Goal: Transaction & Acquisition: Purchase product/service

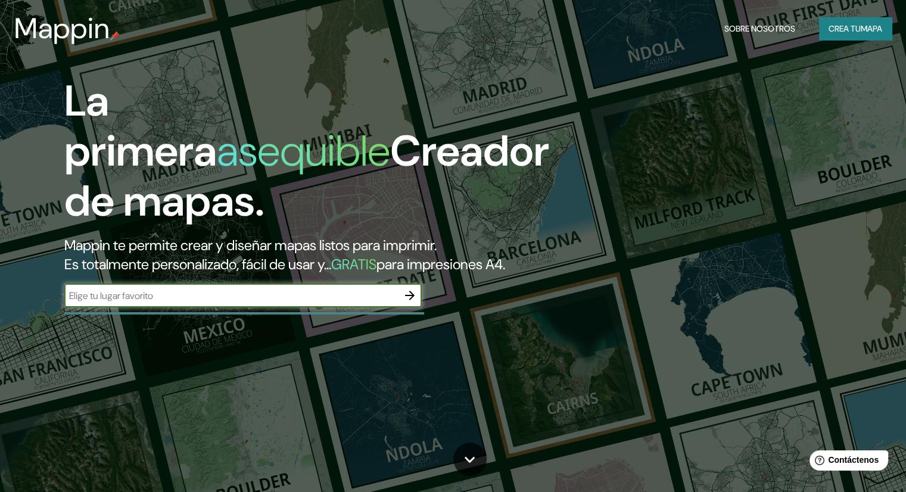
click at [197, 303] on input "text" at bounding box center [231, 296] width 334 height 14
type input "BARRIO [GEOGRAPHIC_DATA]"
click at [409, 303] on icon "button" at bounding box center [410, 295] width 14 height 14
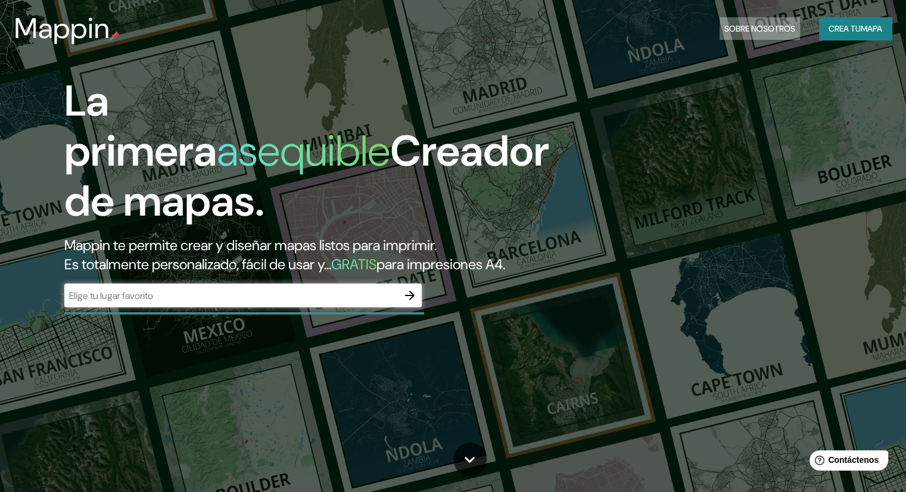
click at [757, 23] on font "Sobre nosotros" at bounding box center [759, 28] width 71 height 11
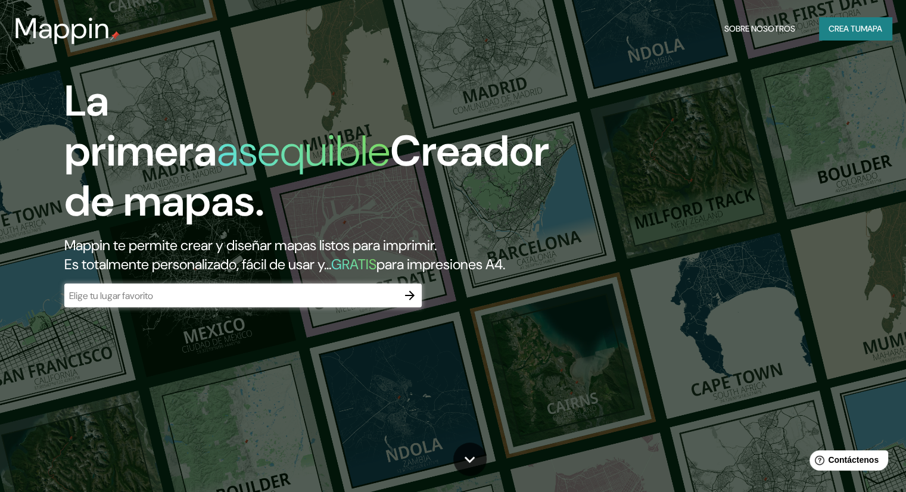
click at [754, 24] on font "Sobre nosotros" at bounding box center [759, 28] width 71 height 11
click at [761, 27] on font "Sobre nosotros" at bounding box center [759, 28] width 71 height 11
click at [851, 29] on font "Crea tu" at bounding box center [845, 28] width 32 height 11
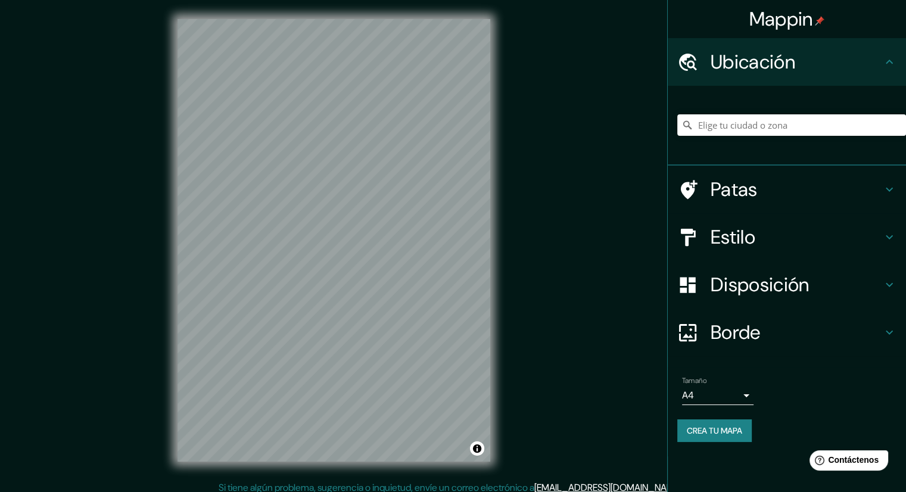
click at [755, 246] on font "Estilo" at bounding box center [733, 237] width 45 height 25
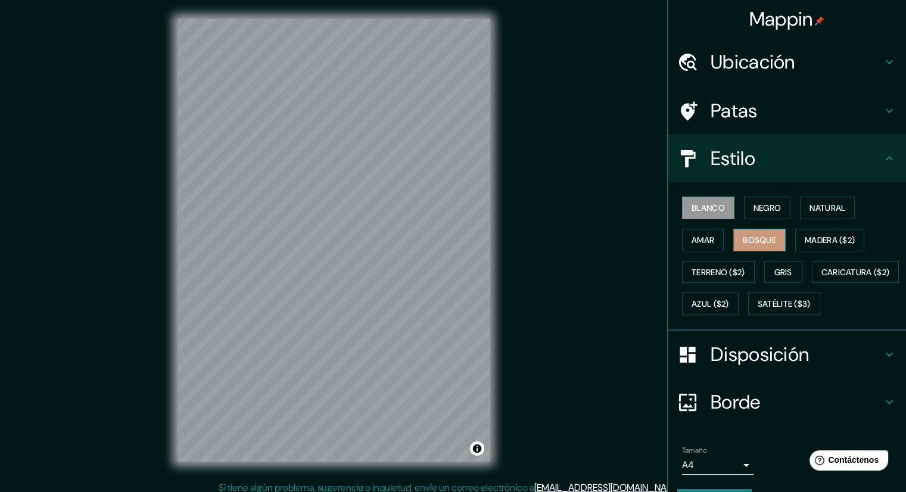
click at [755, 237] on font "Bosque" at bounding box center [759, 240] width 33 height 11
click at [836, 232] on font "Madera ($2)" at bounding box center [830, 239] width 50 height 15
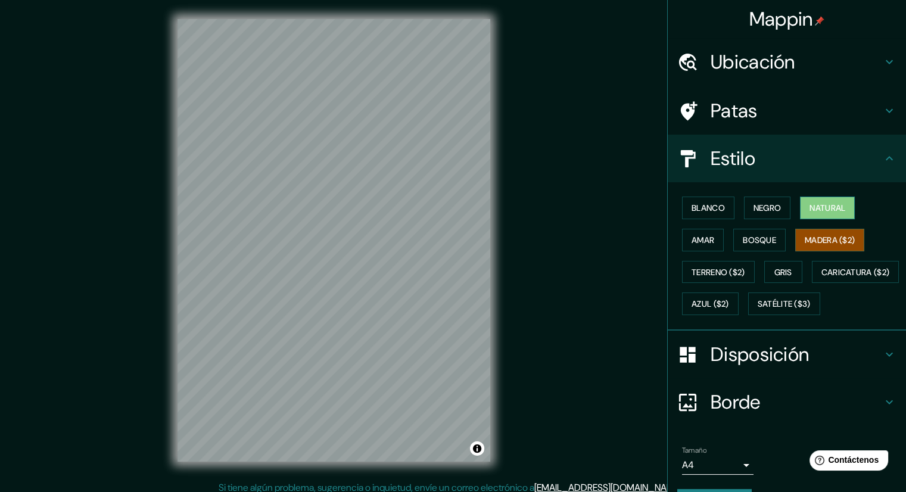
click at [824, 210] on font "Natural" at bounding box center [828, 208] width 36 height 11
click at [711, 269] on font "Terreno ($2)" at bounding box center [719, 272] width 54 height 11
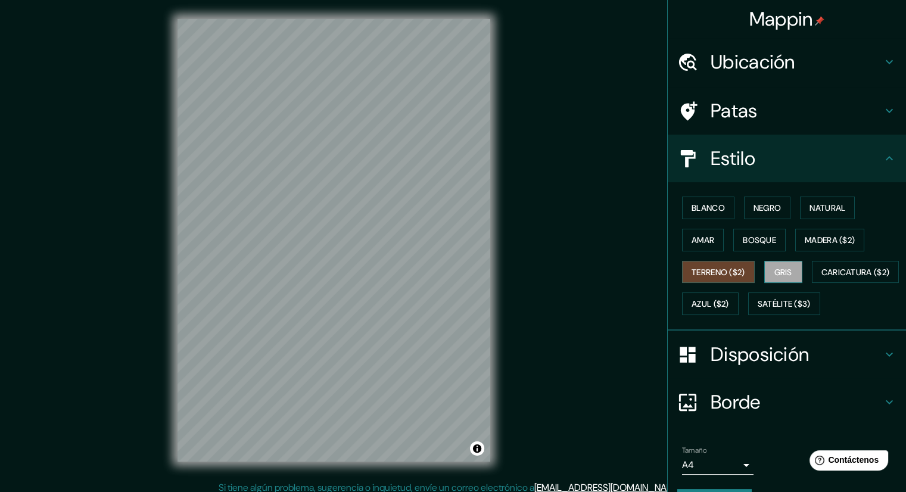
click at [781, 269] on font "Gris" at bounding box center [783, 272] width 18 height 11
click at [822, 278] on font "Caricatura ($2)" at bounding box center [856, 272] width 69 height 11
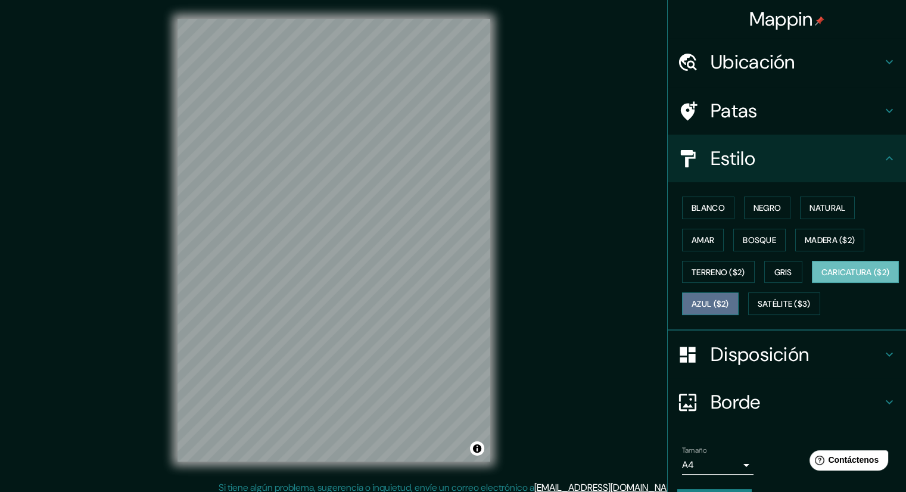
click at [729, 302] on font "Azul ($2)" at bounding box center [711, 304] width 38 height 11
click at [822, 278] on font "Caricatura ($2)" at bounding box center [856, 272] width 69 height 11
click at [758, 312] on font "Satélite ($3)" at bounding box center [784, 303] width 53 height 15
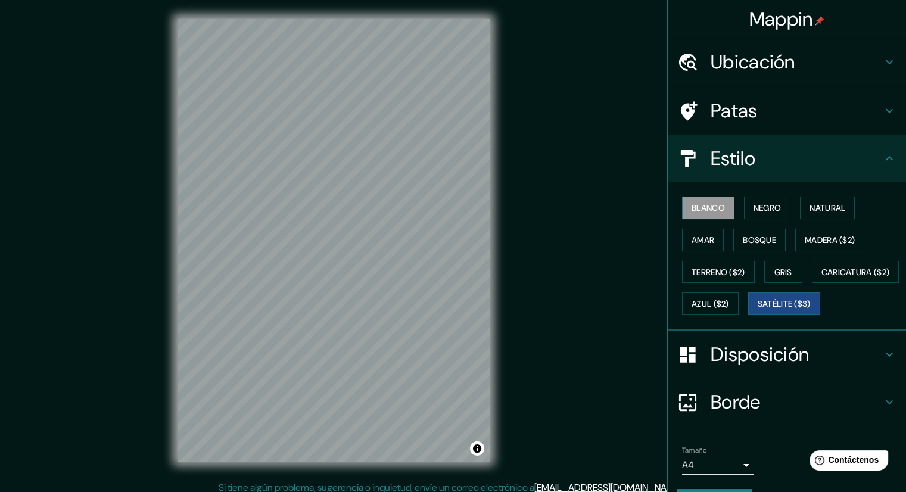
click at [721, 209] on button "Blanco" at bounding box center [708, 208] width 52 height 23
click at [756, 208] on font "Negro" at bounding box center [768, 208] width 28 height 11
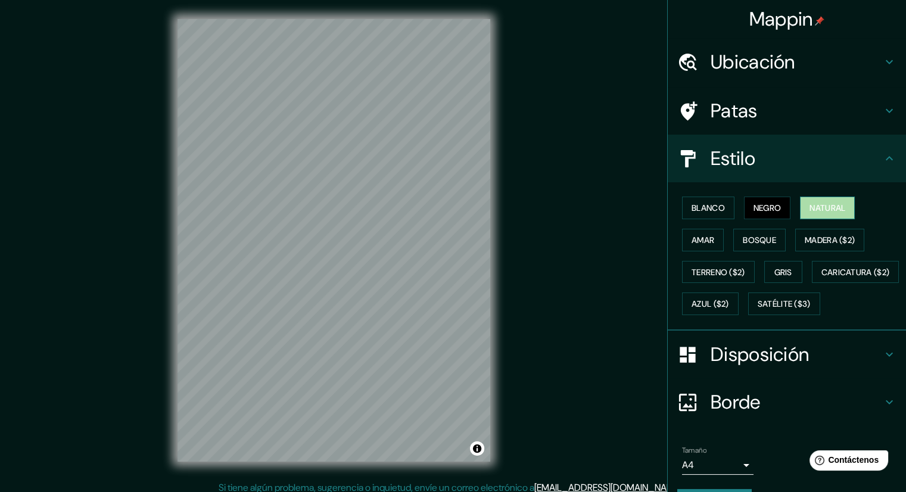
click at [824, 215] on button "Natural" at bounding box center [827, 208] width 55 height 23
click at [802, 108] on h4 "Patas" at bounding box center [797, 111] width 172 height 24
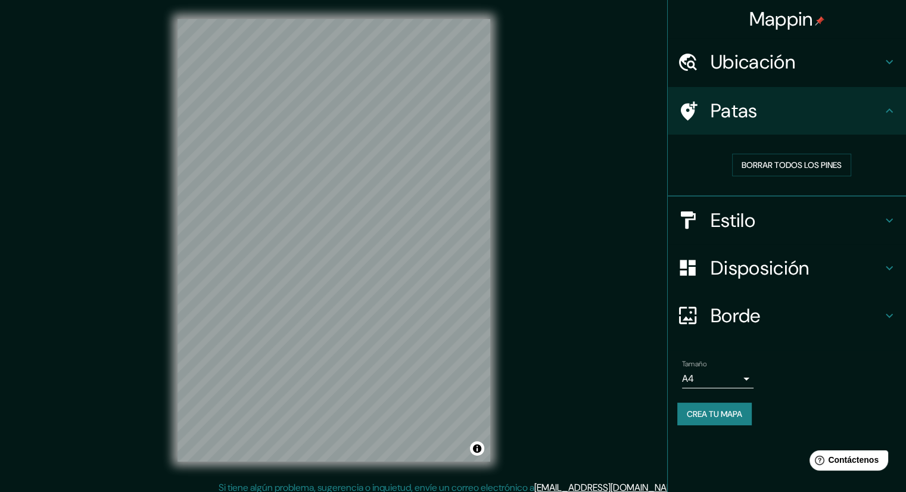
click at [748, 73] on font "Ubicación" at bounding box center [753, 61] width 85 height 25
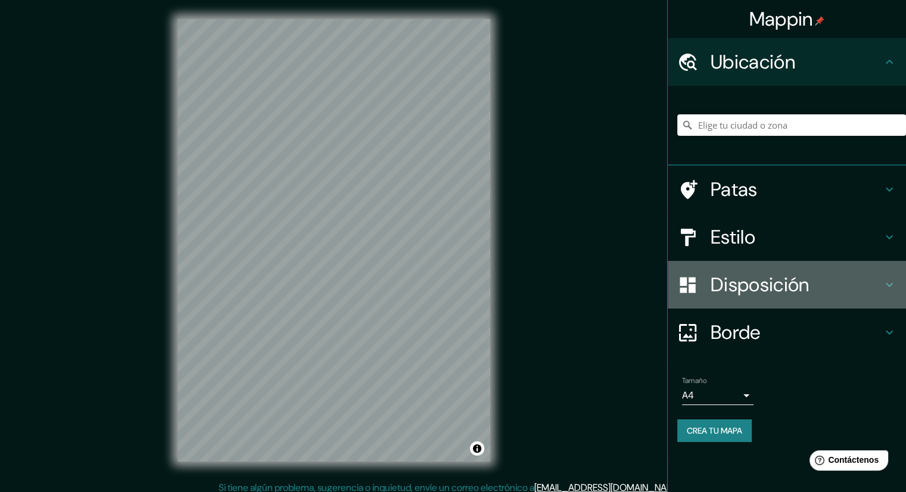
click at [773, 279] on font "Disposición" at bounding box center [760, 284] width 98 height 25
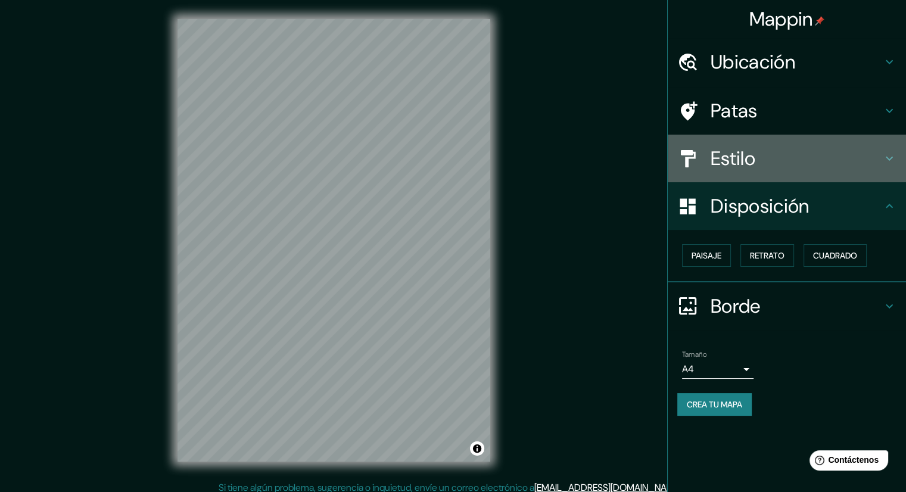
click at [772, 167] on h4 "Estilo" at bounding box center [797, 159] width 172 height 24
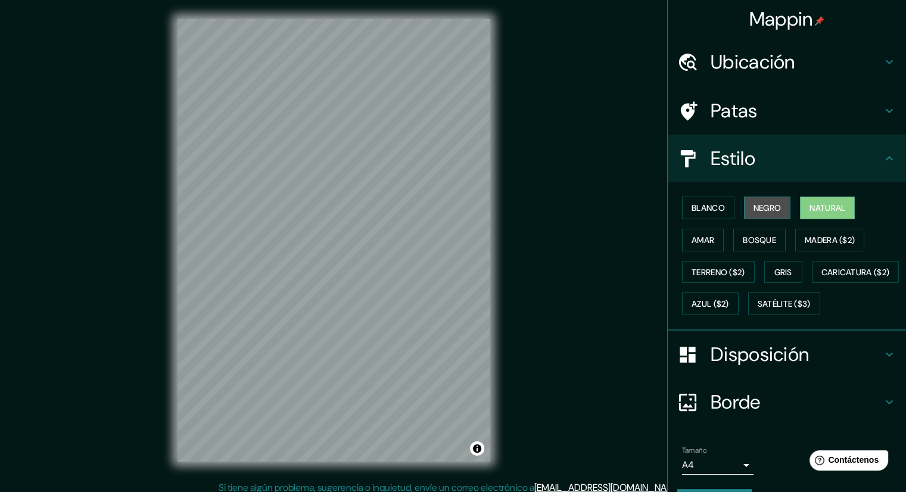
click at [759, 212] on font "Negro" at bounding box center [768, 208] width 28 height 11
click at [763, 238] on font "Bosque" at bounding box center [759, 240] width 33 height 11
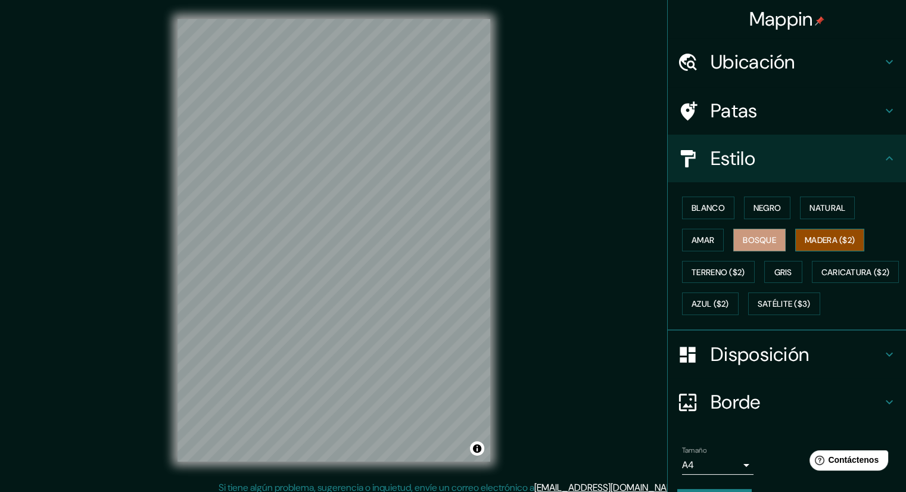
click at [820, 239] on font "Madera ($2)" at bounding box center [830, 240] width 50 height 11
click at [774, 273] on font "Gris" at bounding box center [783, 272] width 18 height 11
click at [796, 236] on button "Madera ($2)" at bounding box center [829, 240] width 69 height 23
click at [699, 60] on div at bounding box center [693, 62] width 33 height 21
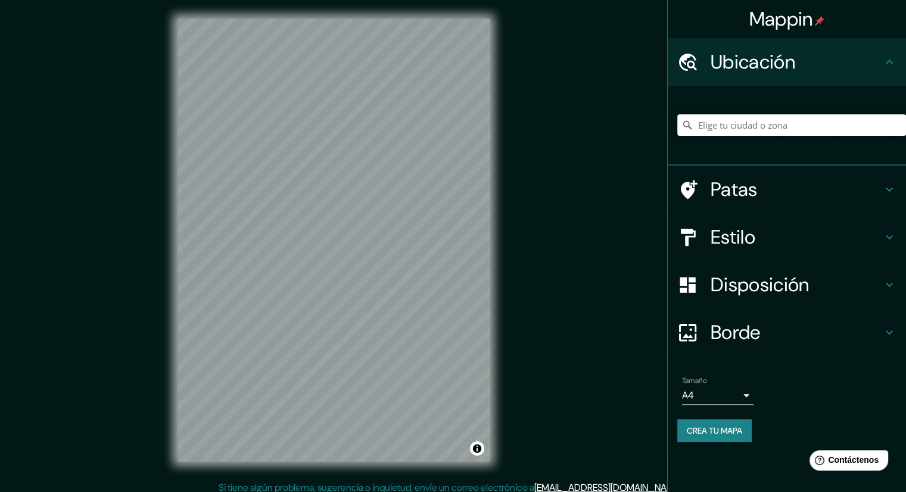
click at [744, 123] on input "Elige tu ciudad o zona" at bounding box center [791, 124] width 229 height 21
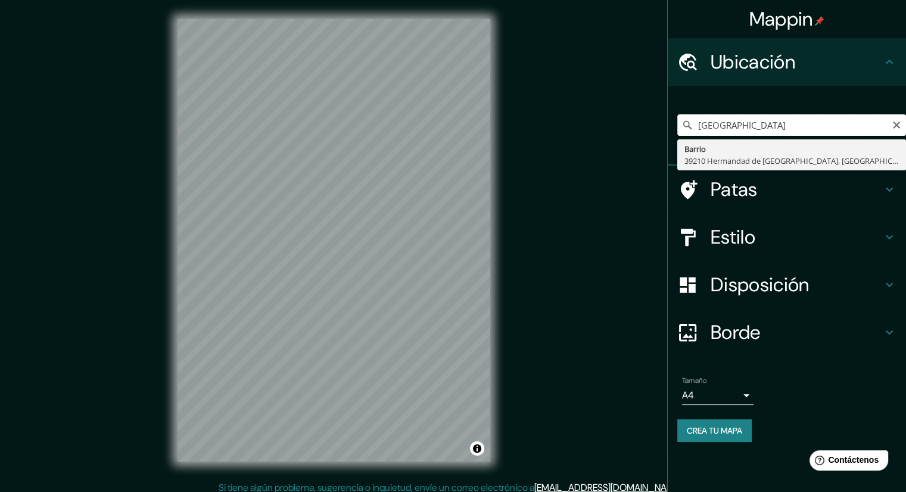
drag, startPoint x: 774, startPoint y: 126, endPoint x: 659, endPoint y: 117, distance: 115.9
click at [659, 117] on div "Mappin Ubicación BARRIO [GEOGRAPHIC_DATA] Barrio 39210 Hermandad de [GEOGRAPHIC…" at bounding box center [453, 250] width 906 height 500
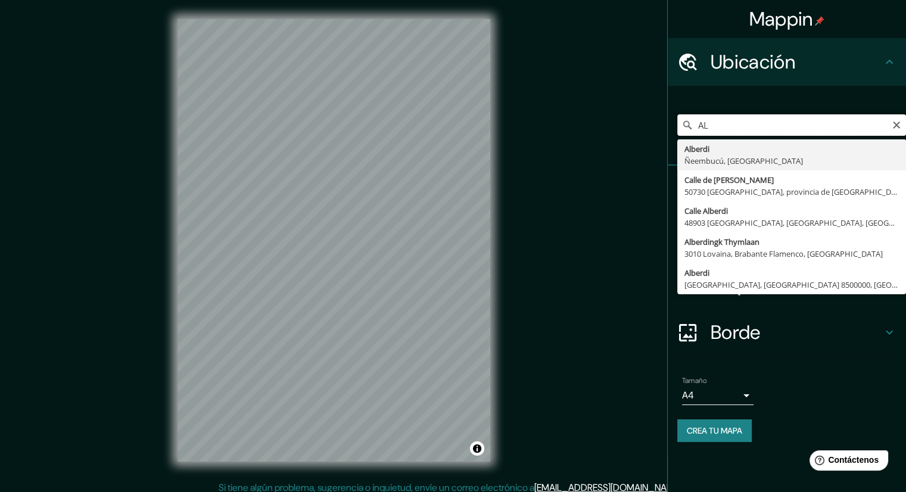
type input "A"
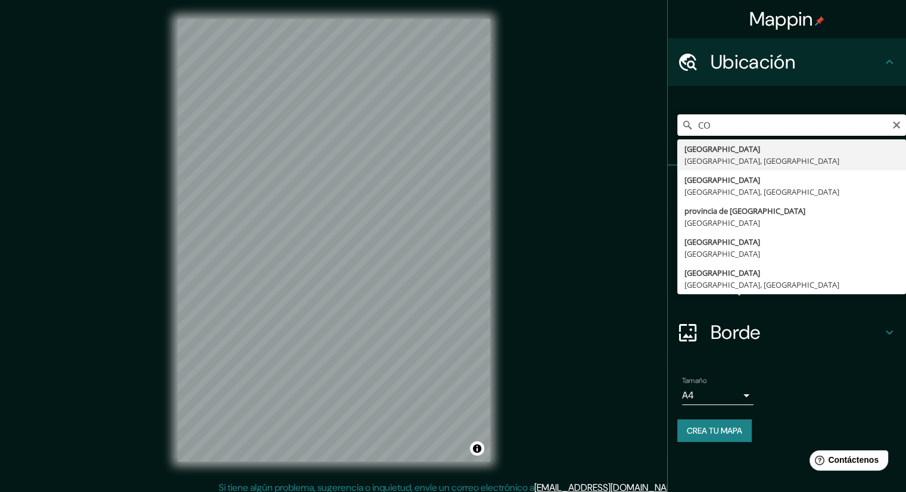
type input "C"
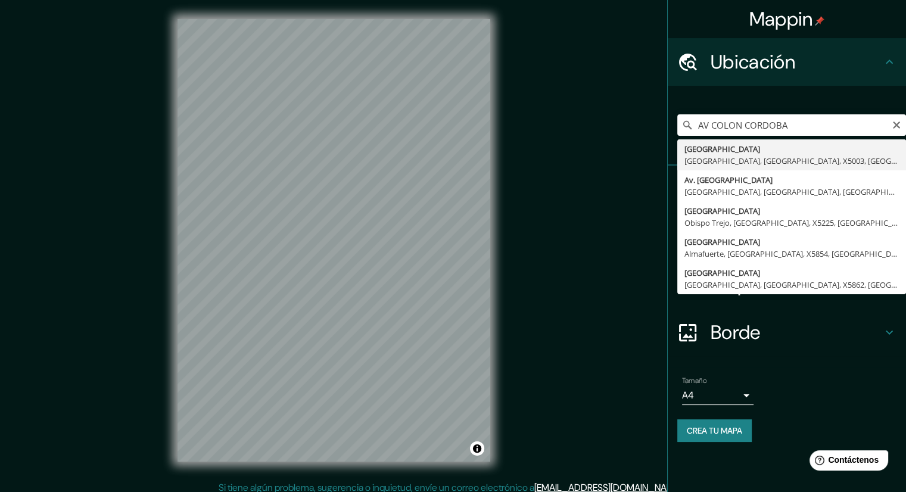
type input "[GEOGRAPHIC_DATA], [GEOGRAPHIC_DATA], [GEOGRAPHIC_DATA], [GEOGRAPHIC_DATA], [GE…"
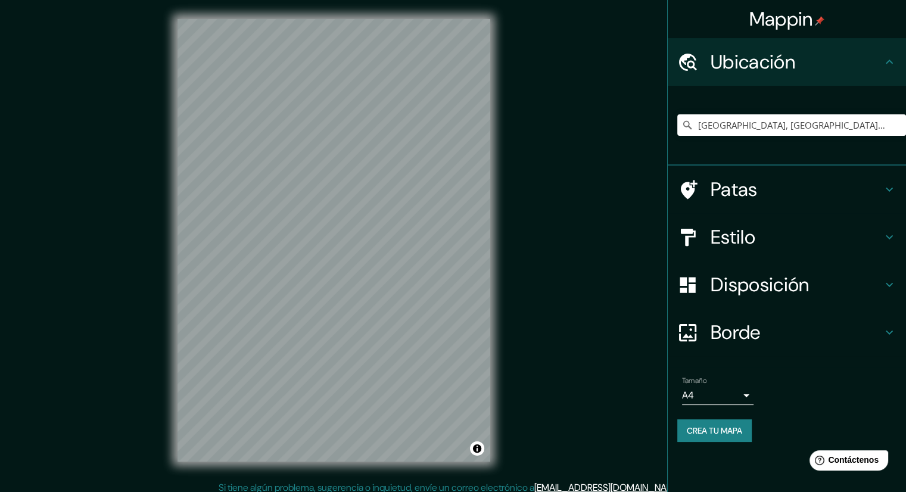
click at [732, 239] on font "Estilo" at bounding box center [733, 237] width 45 height 25
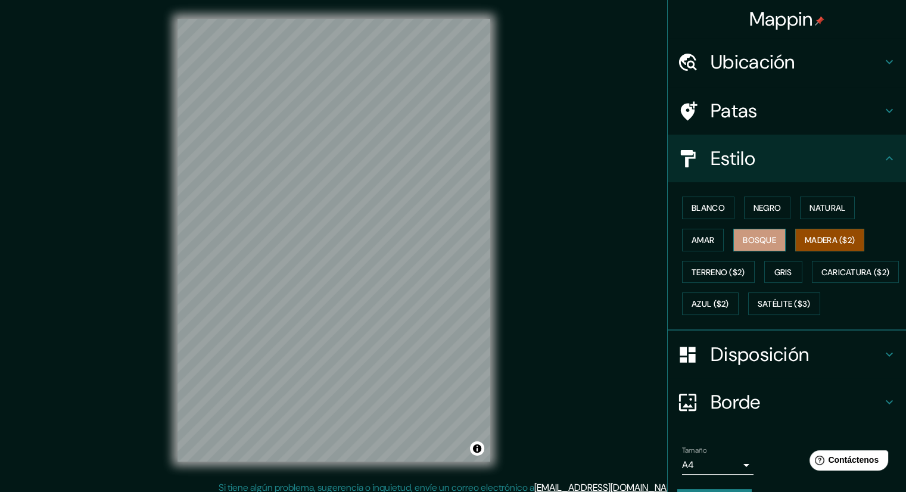
click at [758, 243] on font "Bosque" at bounding box center [759, 240] width 33 height 11
click at [833, 214] on button "Natural" at bounding box center [827, 208] width 55 height 23
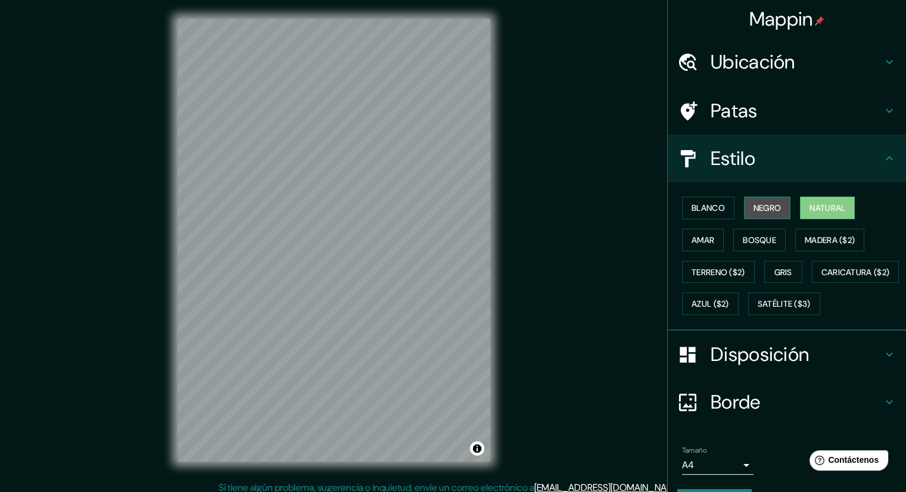
click at [744, 207] on button "Negro" at bounding box center [767, 208] width 47 height 23
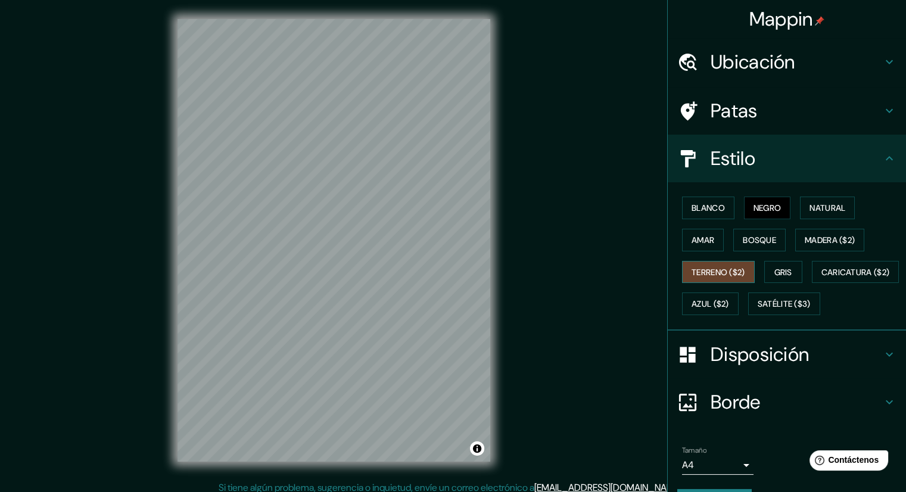
click at [723, 279] on button "Terreno ($2)" at bounding box center [718, 272] width 73 height 23
click at [774, 268] on font "Gris" at bounding box center [783, 272] width 18 height 11
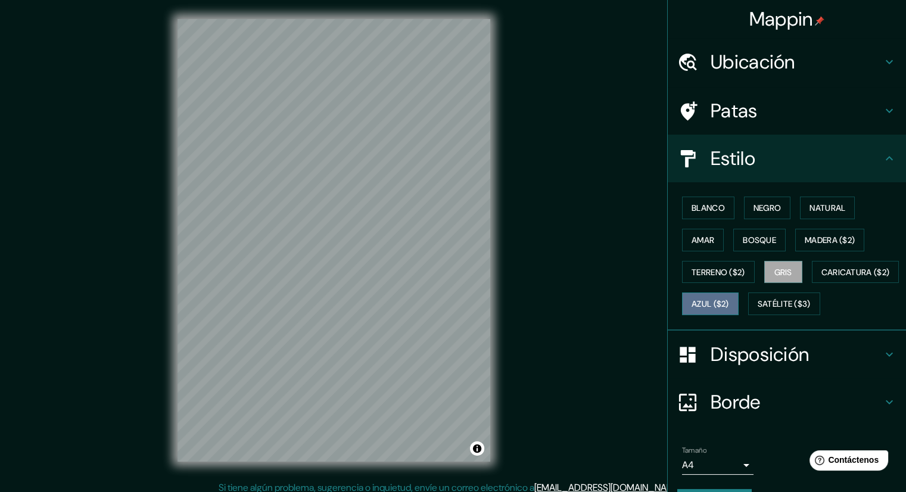
click at [729, 300] on font "Azul ($2)" at bounding box center [711, 304] width 38 height 11
click at [774, 267] on font "Gris" at bounding box center [783, 272] width 18 height 11
click at [822, 280] on font "Caricatura ($2)" at bounding box center [856, 272] width 69 height 15
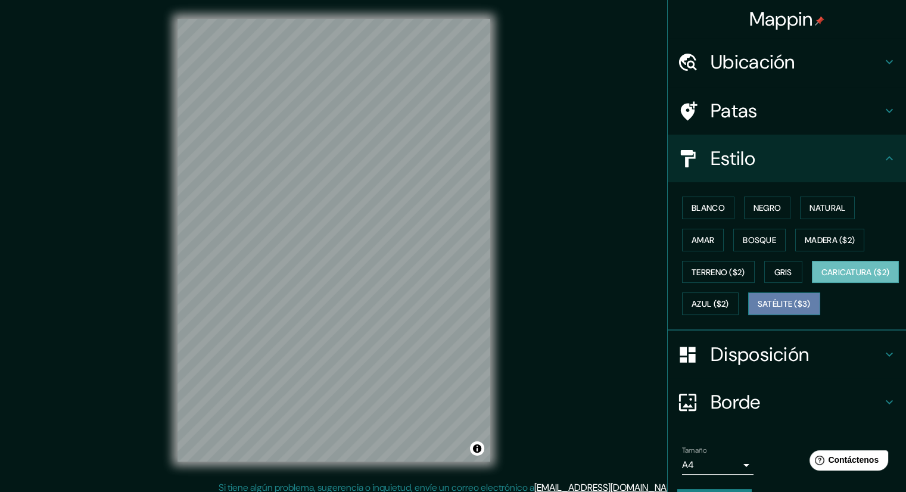
click at [758, 310] on font "Satélite ($3)" at bounding box center [784, 304] width 53 height 11
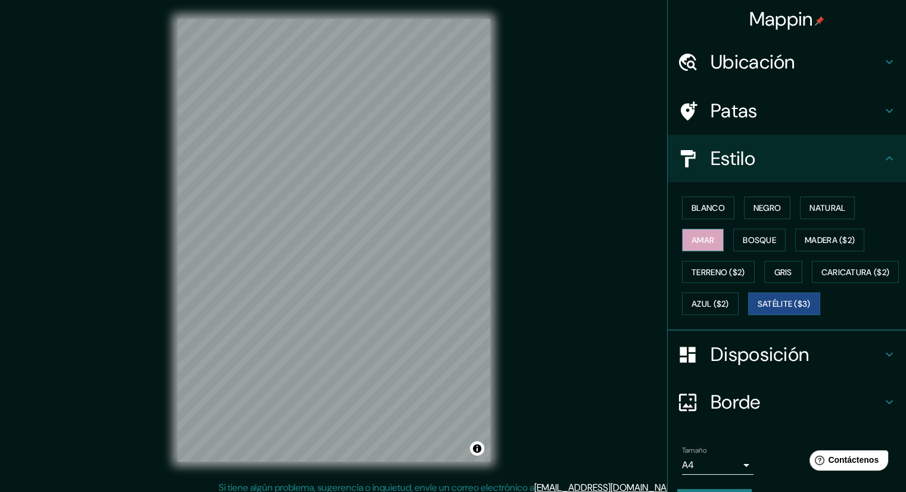
click at [705, 232] on font "Amar" at bounding box center [703, 239] width 23 height 15
click at [761, 237] on font "Bosque" at bounding box center [759, 240] width 33 height 11
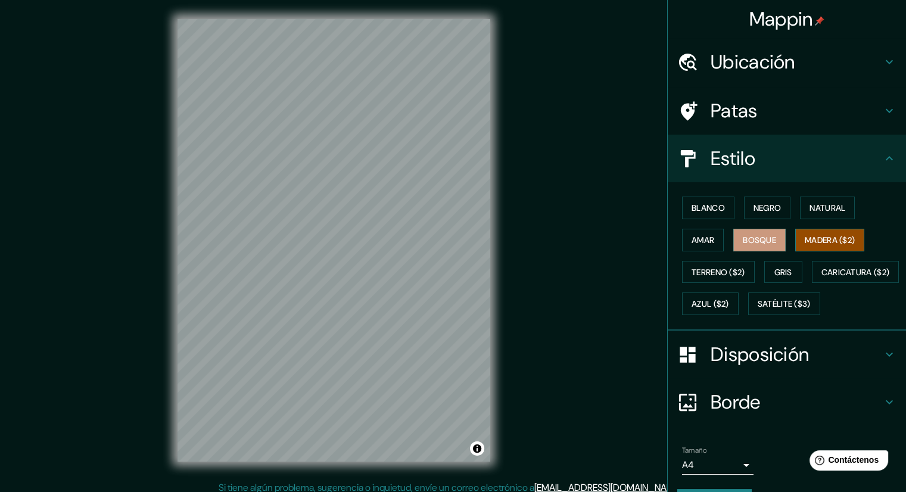
click at [812, 237] on font "Madera ($2)" at bounding box center [830, 240] width 50 height 11
click at [810, 207] on font "Natural" at bounding box center [828, 208] width 36 height 11
click at [826, 242] on font "Madera ($2)" at bounding box center [830, 240] width 50 height 11
click at [754, 208] on font "Negro" at bounding box center [768, 208] width 28 height 11
click at [743, 241] on font "Bosque" at bounding box center [759, 240] width 33 height 11
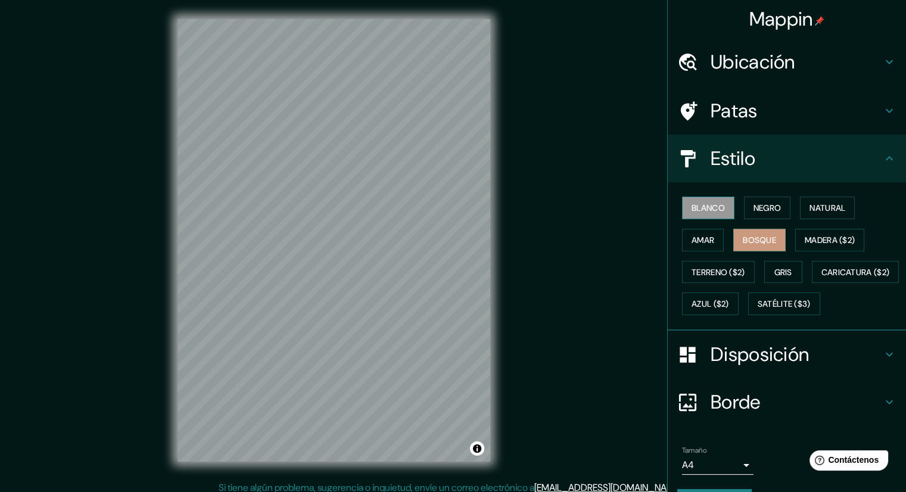
click at [700, 201] on font "Blanco" at bounding box center [708, 207] width 33 height 15
drag, startPoint x: 833, startPoint y: 203, endPoint x: 757, endPoint y: 231, distance: 80.9
click at [833, 203] on font "Natural" at bounding box center [828, 208] width 36 height 11
click at [743, 239] on font "Bosque" at bounding box center [759, 240] width 33 height 11
click at [811, 206] on font "Natural" at bounding box center [828, 208] width 36 height 11
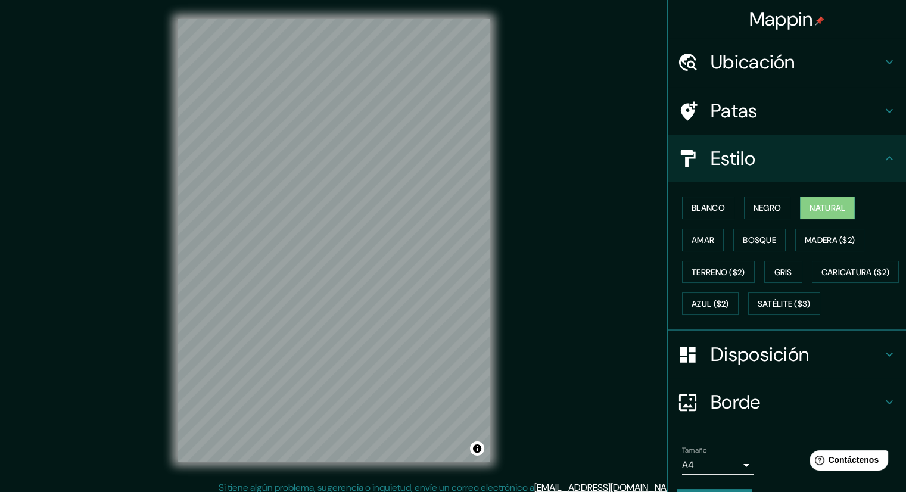
click at [790, 367] on font "Disposición" at bounding box center [760, 354] width 98 height 25
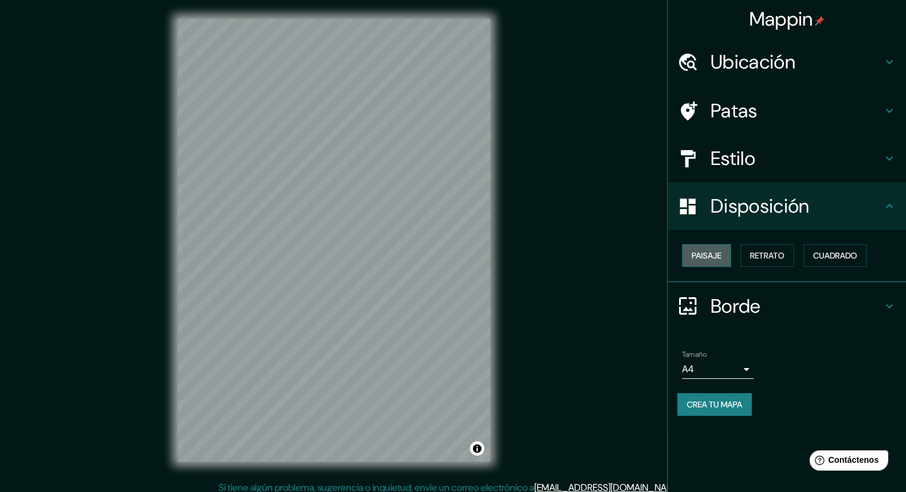
click at [705, 257] on font "Paisaje" at bounding box center [707, 255] width 30 height 11
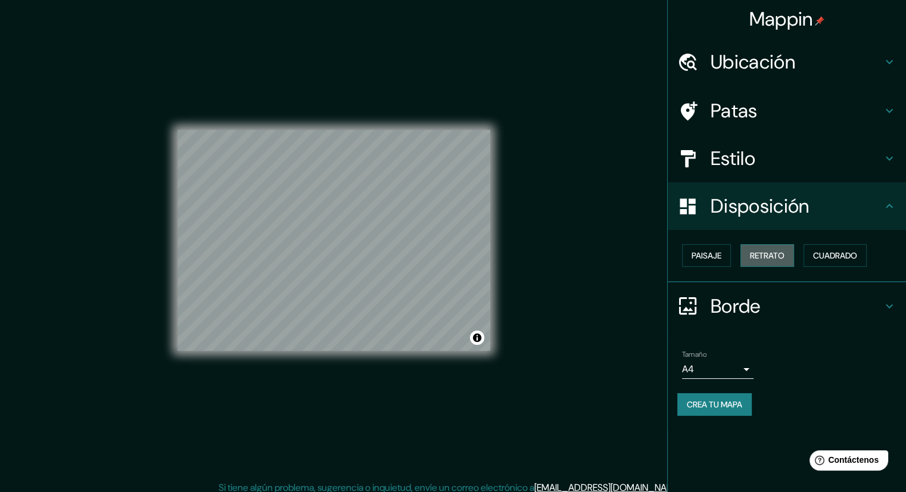
click at [784, 253] on font "Retrato" at bounding box center [767, 255] width 35 height 11
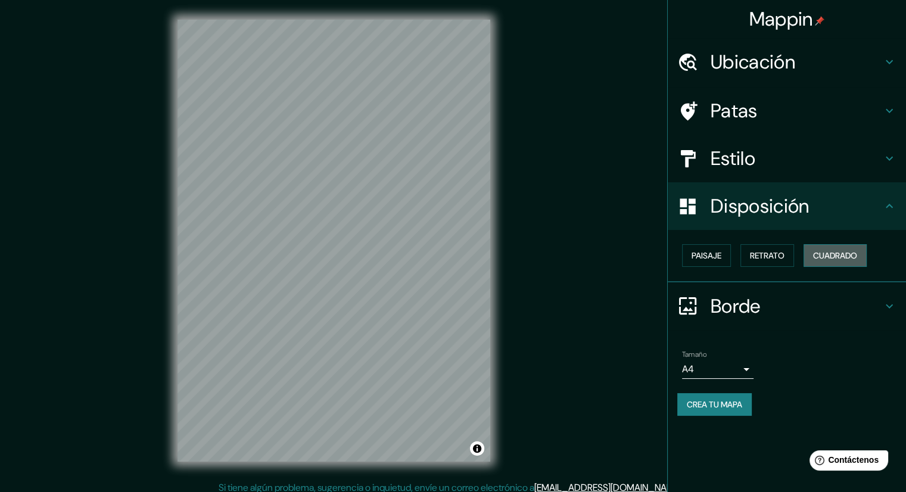
click at [853, 256] on font "Cuadrado" at bounding box center [835, 255] width 44 height 11
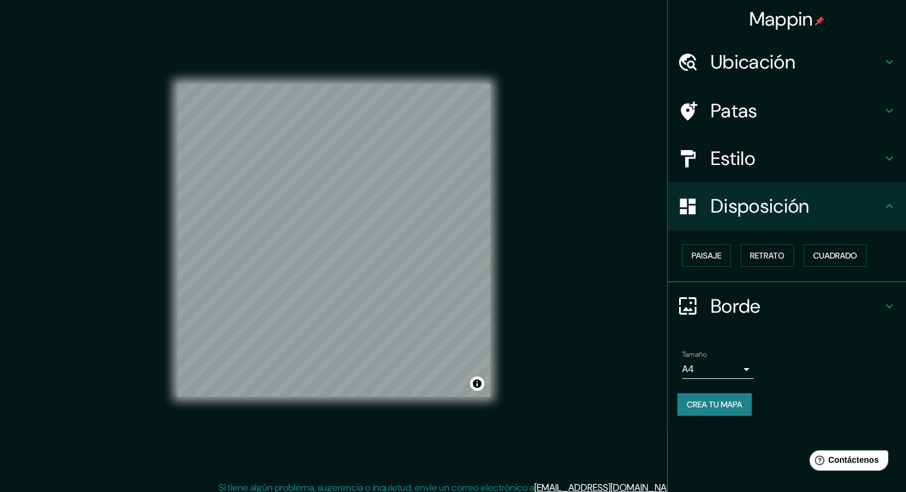
click at [799, 251] on div "Paisaje Retrato Cuadrado" at bounding box center [791, 255] width 229 height 32
click at [777, 256] on font "Retrato" at bounding box center [767, 255] width 35 height 11
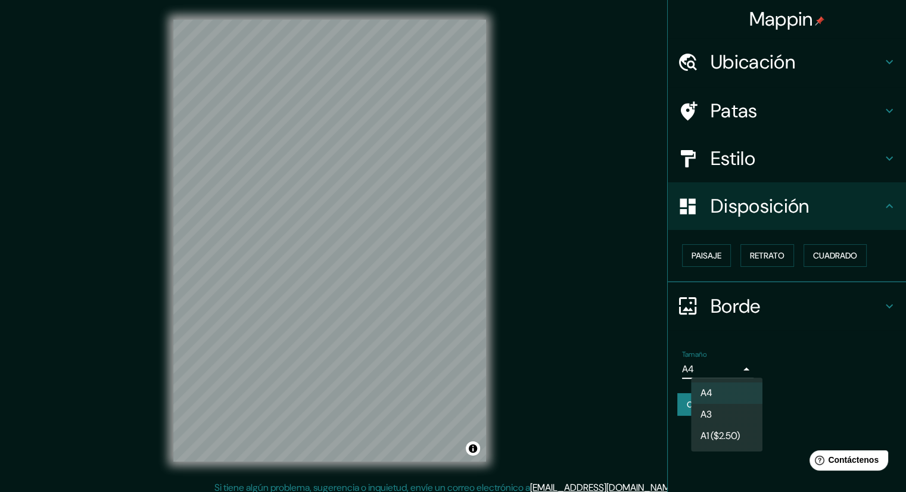
click at [741, 365] on body "Mappin Ubicación [GEOGRAPHIC_DATA], [GEOGRAPHIC_DATA], [GEOGRAPHIC_DATA], X5003…" at bounding box center [453, 246] width 906 height 492
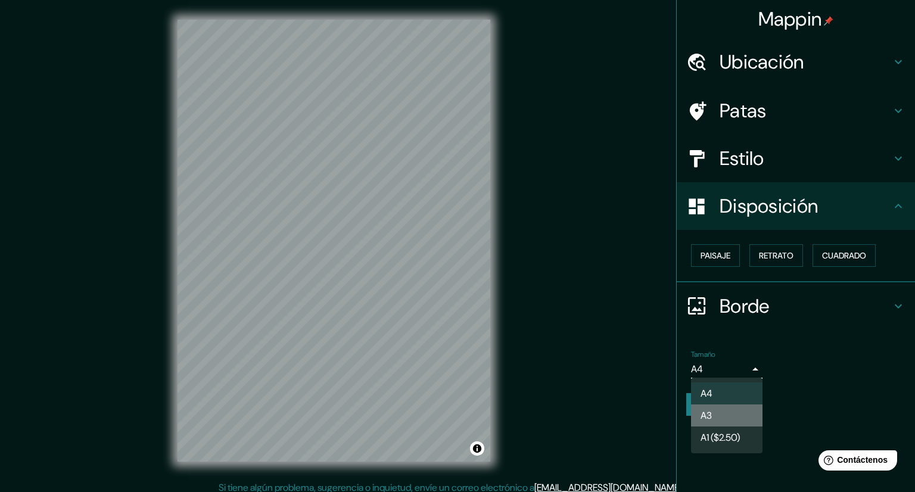
click at [736, 413] on li "A3" at bounding box center [726, 416] width 71 height 22
type input "a4"
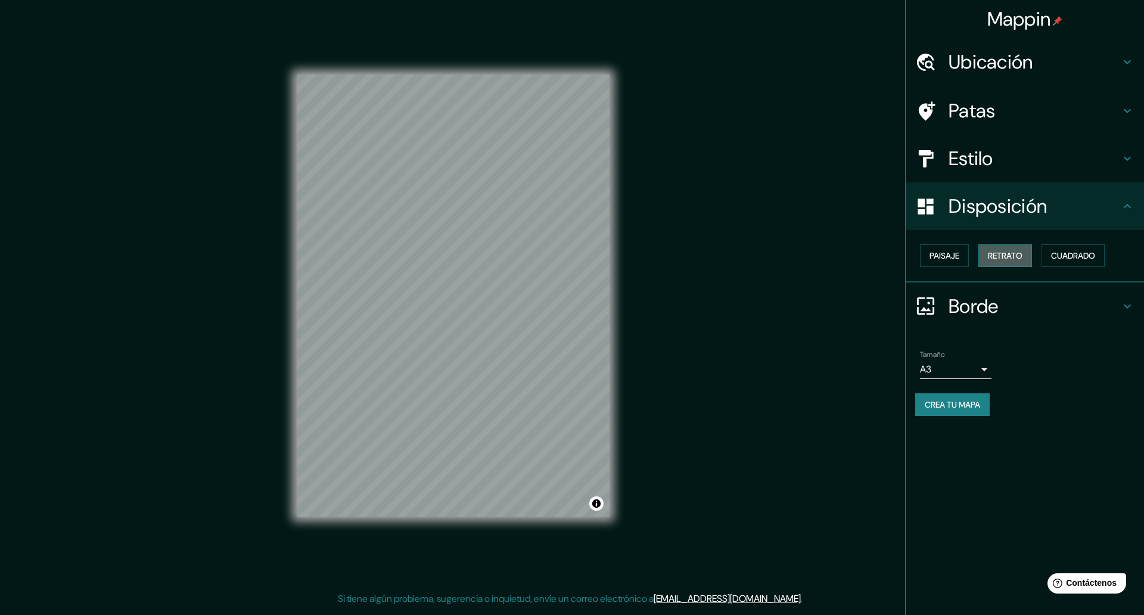
click at [906, 259] on font "Retrato" at bounding box center [1005, 255] width 35 height 11
click at [906, 254] on font "Paisaje" at bounding box center [944, 255] width 30 height 11
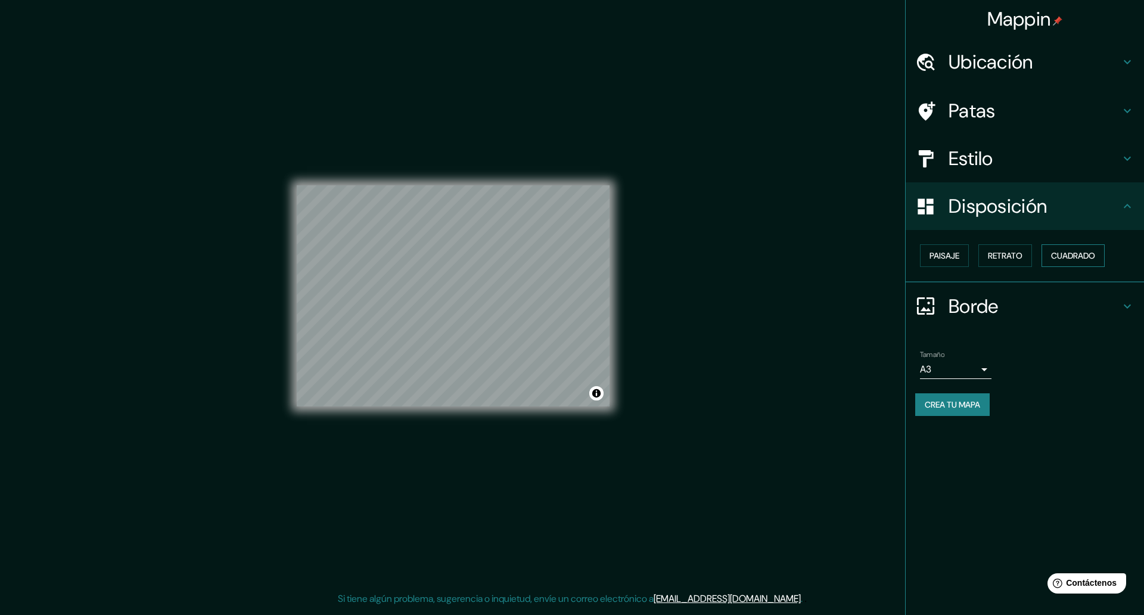
click at [906, 259] on font "Cuadrado" at bounding box center [1073, 255] width 44 height 11
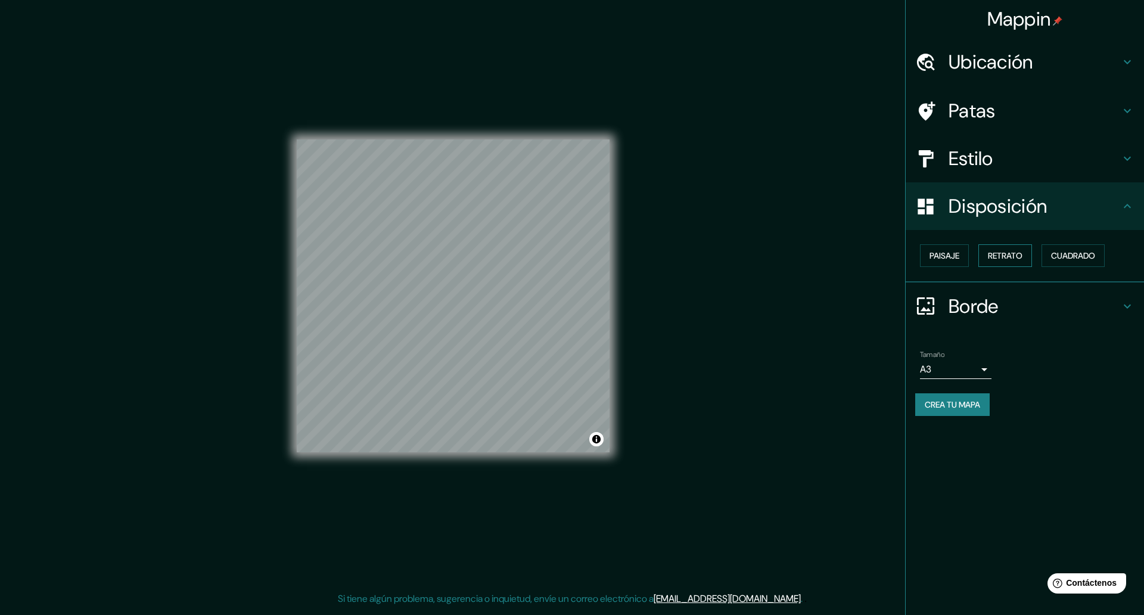
click at [906, 247] on button "Retrato" at bounding box center [1005, 255] width 54 height 23
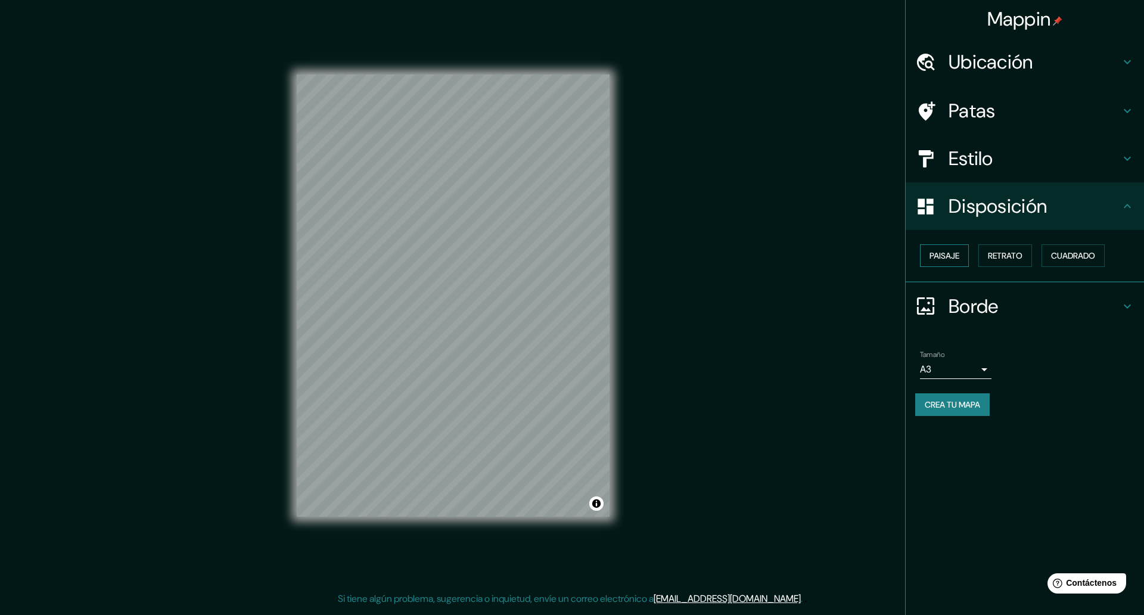
click at [906, 258] on font "Paisaje" at bounding box center [944, 255] width 30 height 11
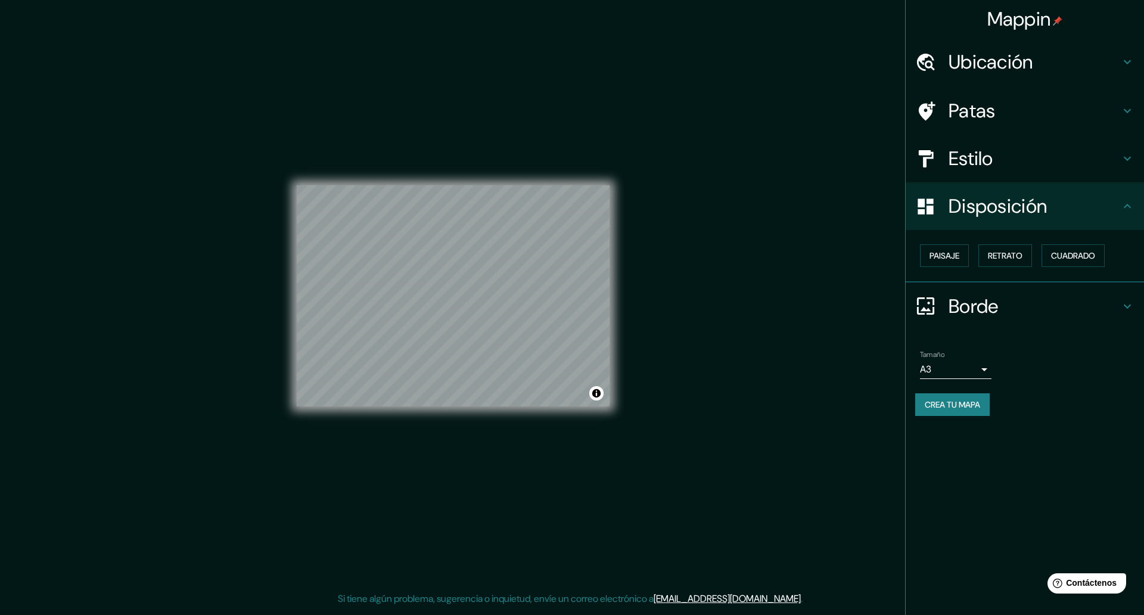
click at [906, 107] on h4 "Patas" at bounding box center [1034, 111] width 172 height 24
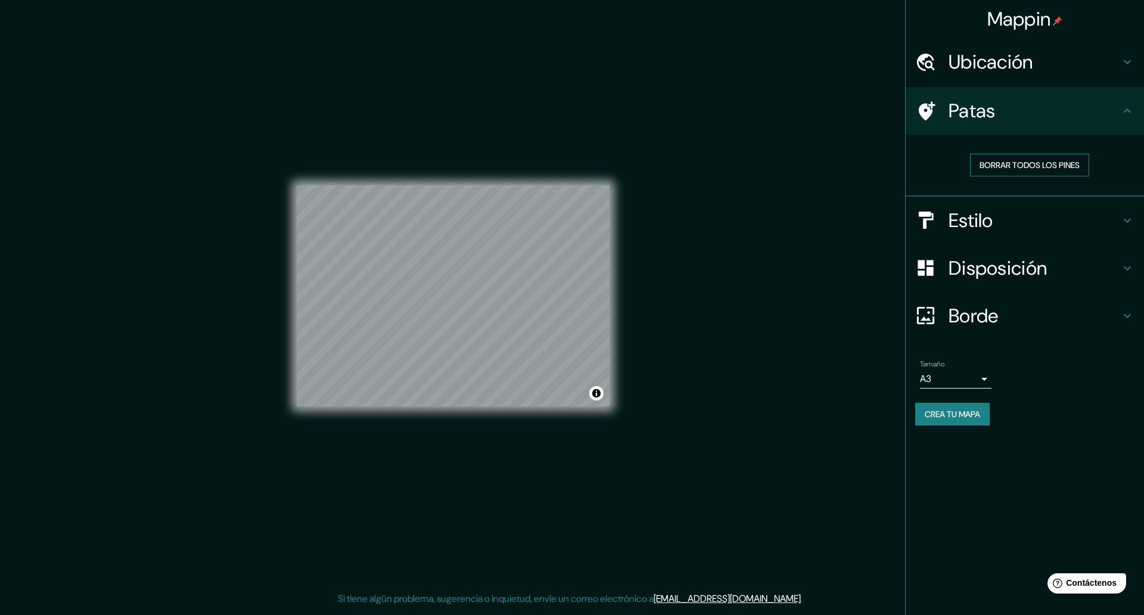
click at [906, 162] on font "Borrar todos los pines" at bounding box center [1029, 165] width 100 height 11
click at [906, 164] on font "Borrar todos los pines" at bounding box center [1029, 165] width 100 height 11
click at [906, 114] on h4 "Patas" at bounding box center [1034, 111] width 172 height 24
click at [906, 102] on div at bounding box center [931, 111] width 33 height 21
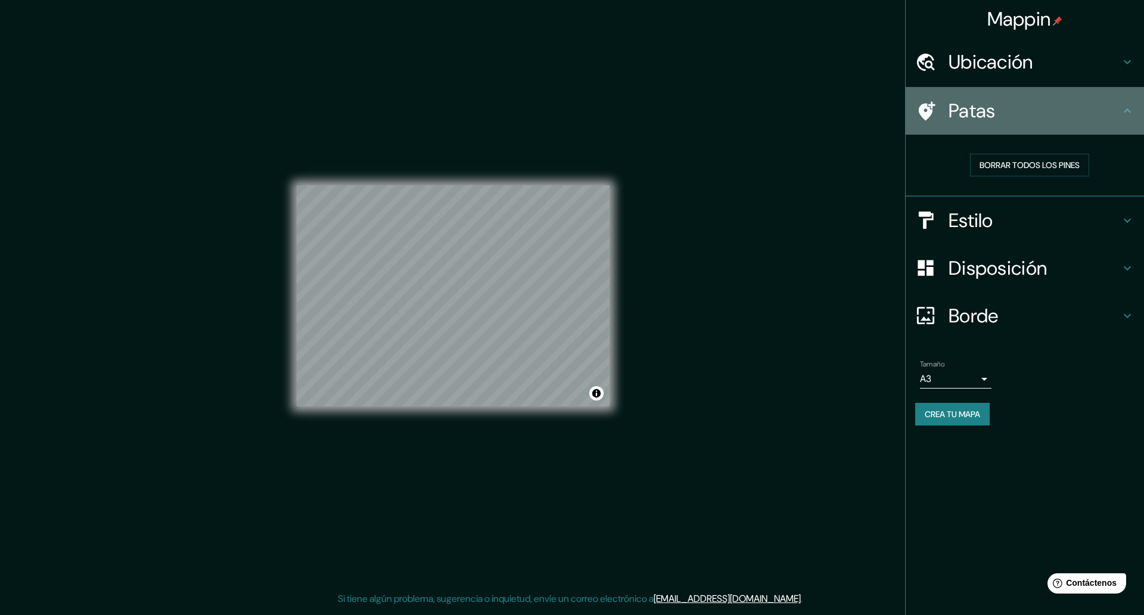
click at [906, 101] on div at bounding box center [931, 111] width 33 height 21
click at [906, 102] on div at bounding box center [931, 111] width 33 height 21
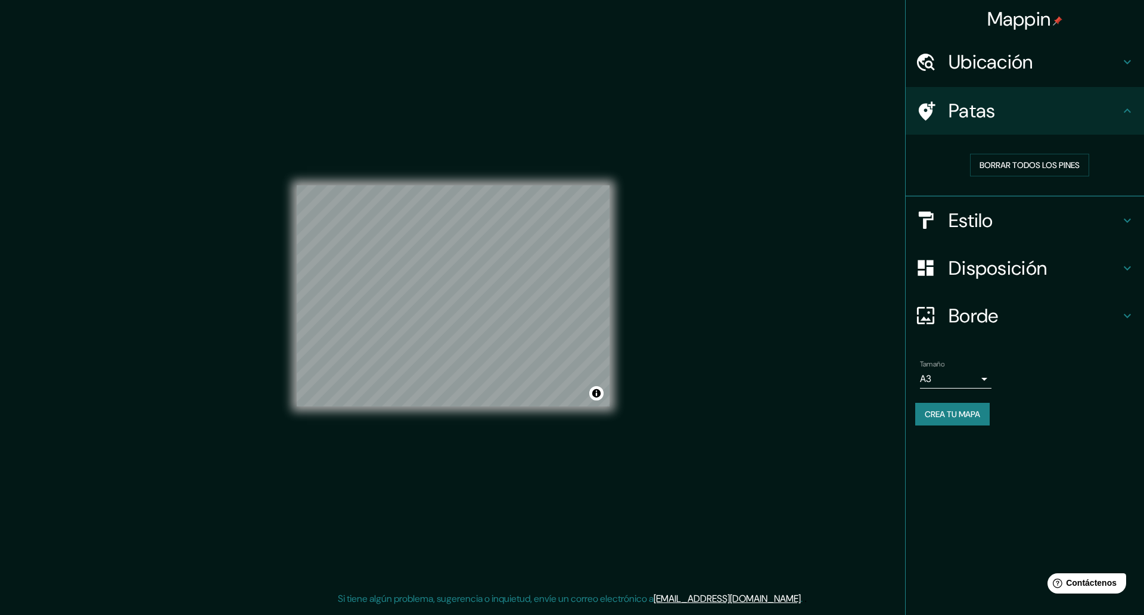
click at [906, 102] on div at bounding box center [931, 111] width 33 height 21
click at [906, 256] on h4 "Disposición" at bounding box center [1034, 268] width 172 height 24
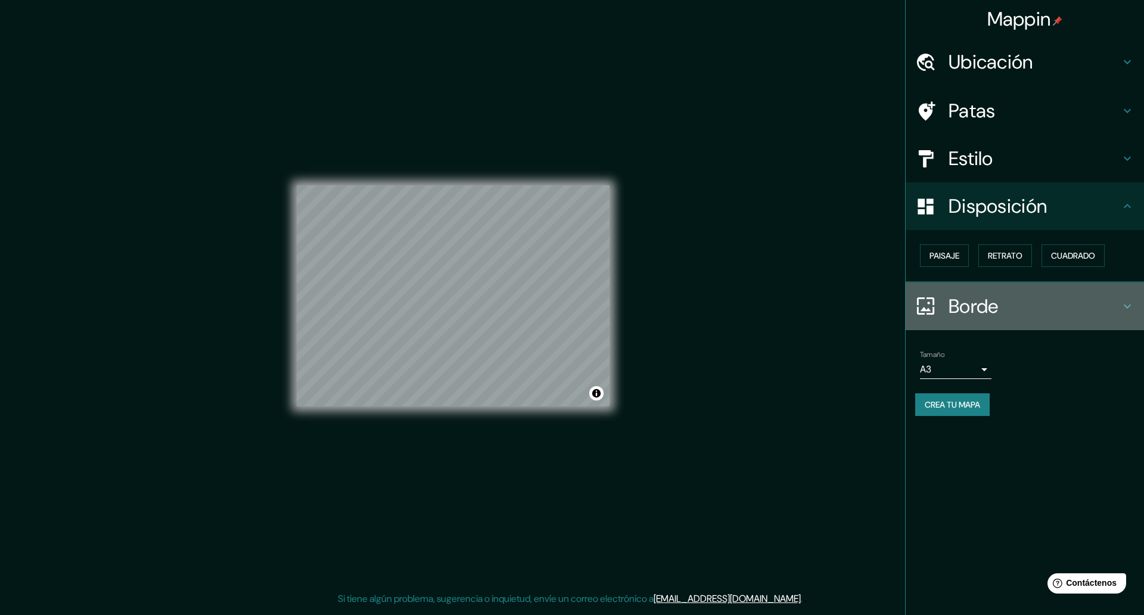
click at [906, 310] on h4 "Borde" at bounding box center [1034, 306] width 172 height 24
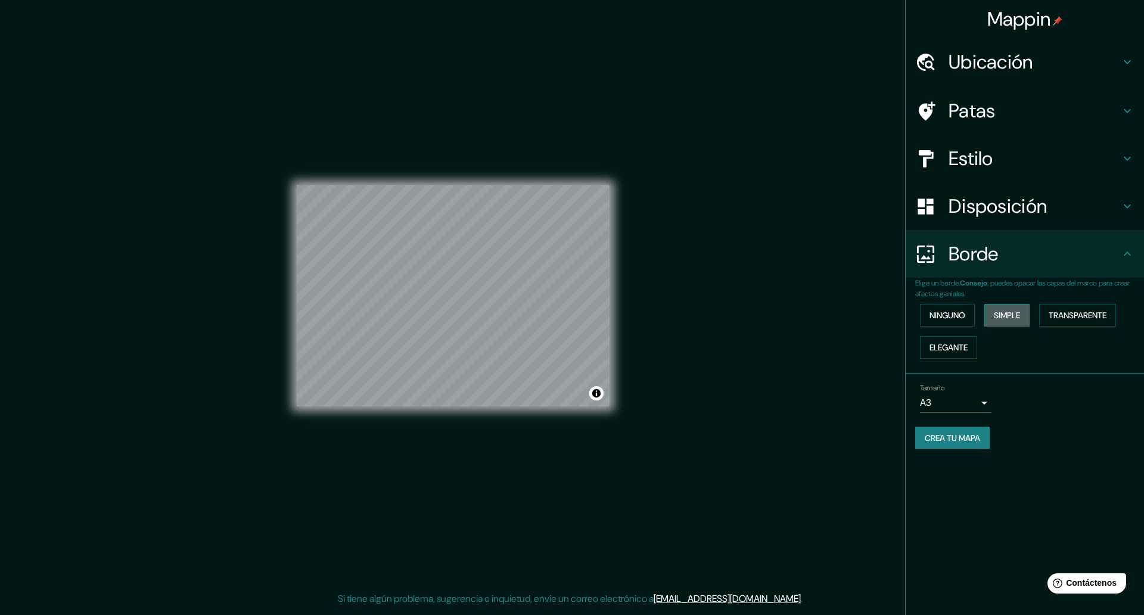
click at [906, 312] on font "Simple" at bounding box center [1007, 315] width 26 height 11
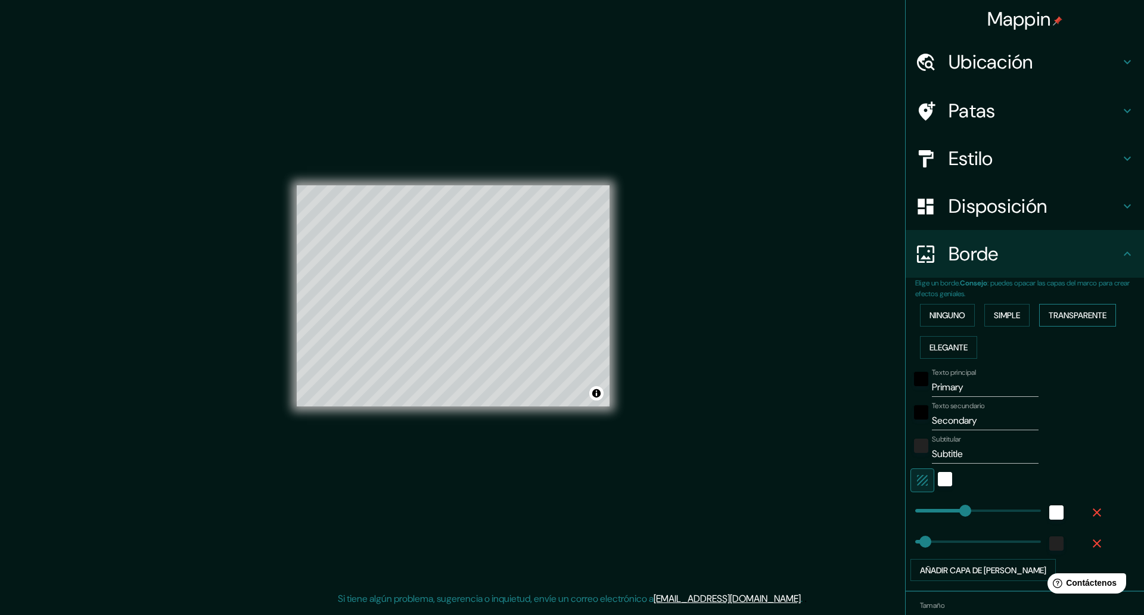
click at [906, 318] on font "Transparente" at bounding box center [1077, 315] width 58 height 11
click at [906, 350] on font "Elegante" at bounding box center [948, 347] width 38 height 11
click at [906, 303] on div "Elige un borde. Consejo : puedes opacar las capas del marco para crear efectos …" at bounding box center [1025, 466] width 238 height 376
click at [906, 314] on font "Ninguno" at bounding box center [947, 315] width 36 height 11
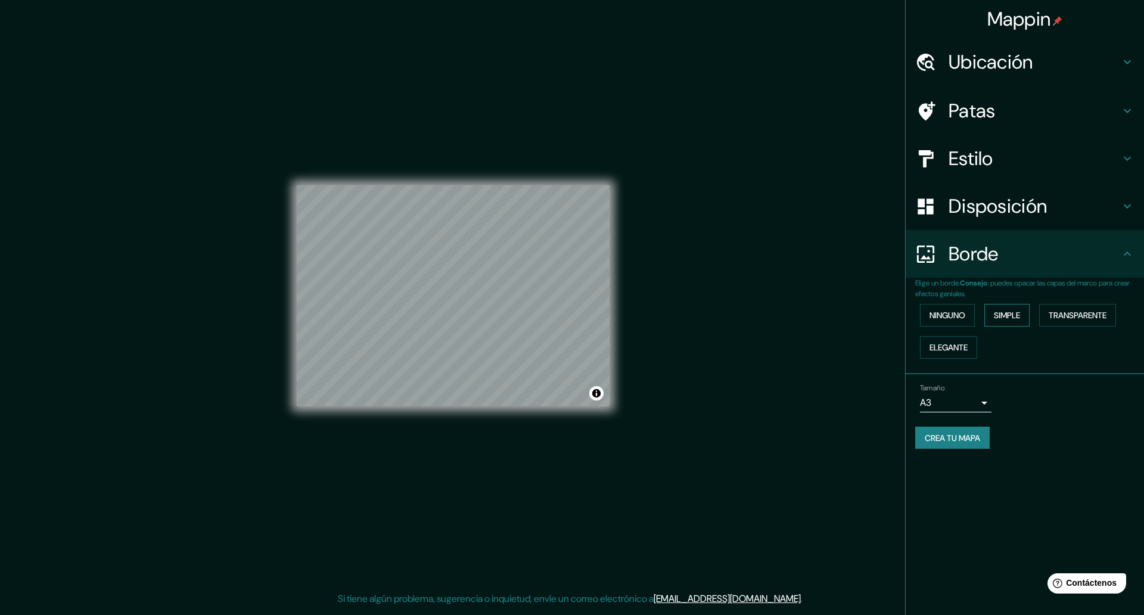
click at [906, 309] on button "Simple" at bounding box center [1006, 315] width 45 height 23
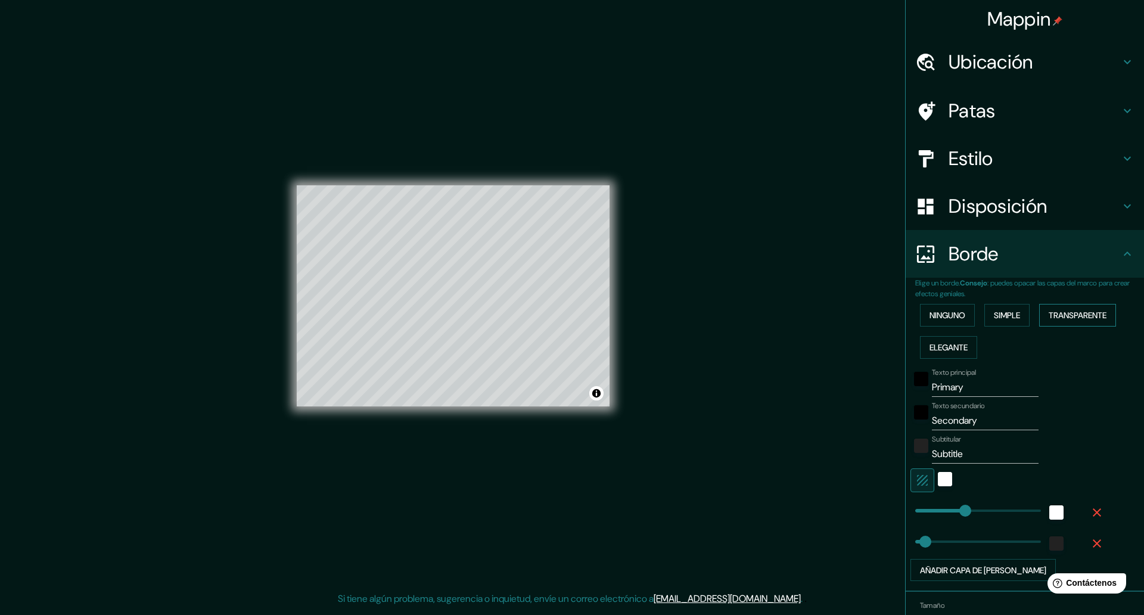
click at [906, 315] on font "Transparente" at bounding box center [1077, 315] width 58 height 11
click at [906, 346] on font "Elegante" at bounding box center [948, 347] width 38 height 11
click at [906, 316] on font "Transparente" at bounding box center [1077, 315] width 58 height 11
click at [906, 321] on font "Simple" at bounding box center [1007, 314] width 26 height 15
click at [906, 313] on font "Ninguno" at bounding box center [947, 315] width 36 height 11
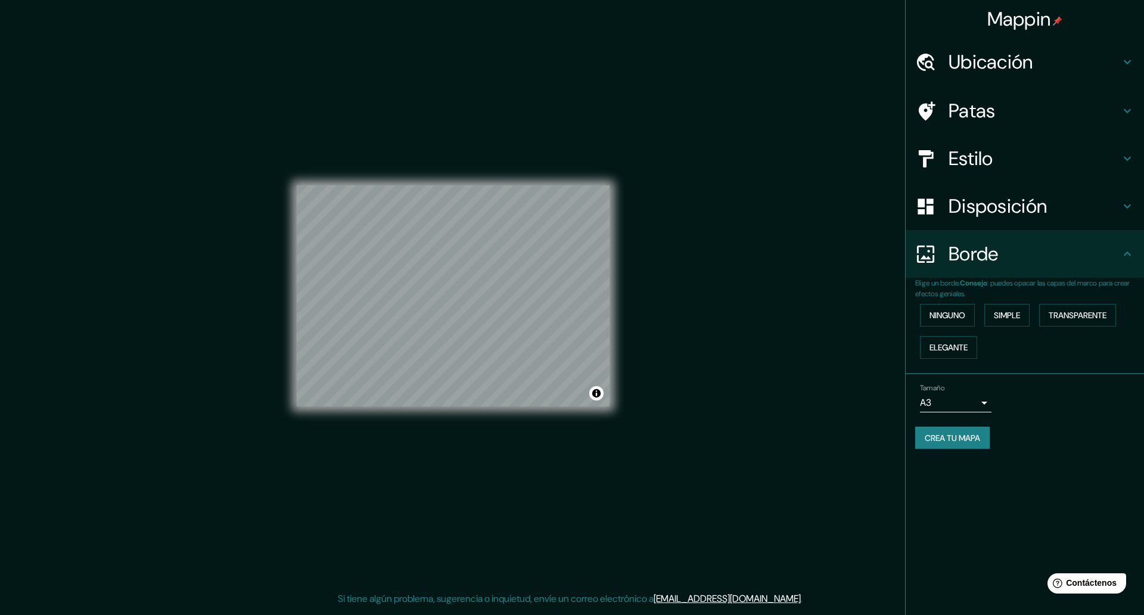
click at [906, 68] on font "Ubicación" at bounding box center [990, 61] width 85 height 25
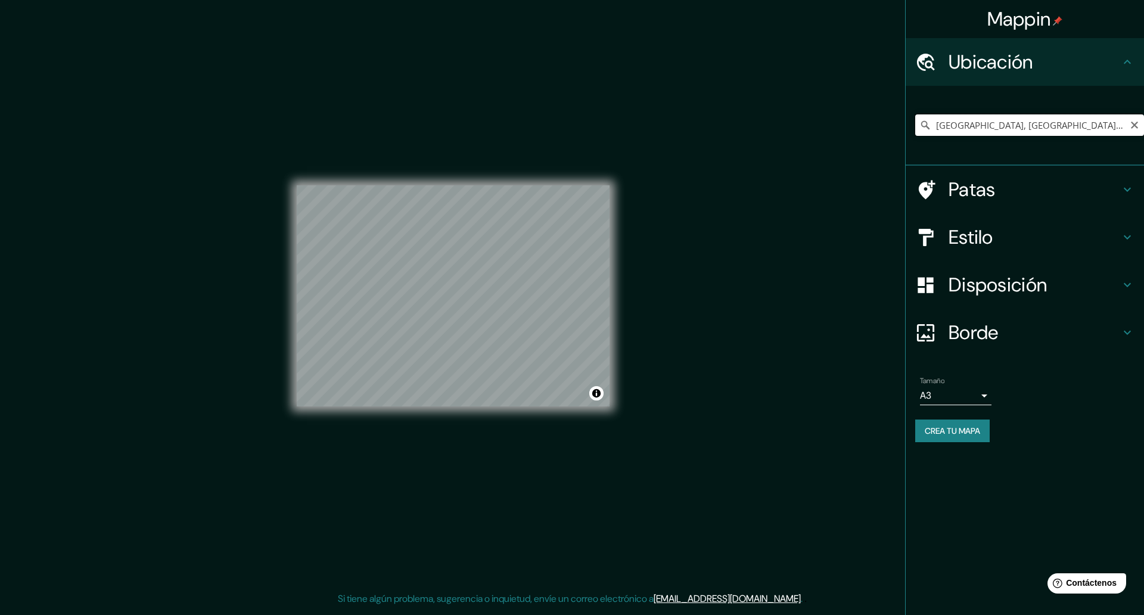
click at [906, 124] on input "[GEOGRAPHIC_DATA], [GEOGRAPHIC_DATA], [GEOGRAPHIC_DATA], [GEOGRAPHIC_DATA], [GE…" at bounding box center [1029, 124] width 229 height 21
drag, startPoint x: 1137, startPoint y: 124, endPoint x: 1088, endPoint y: 130, distance: 48.6
click at [906, 124] on icon "Claro" at bounding box center [1135, 125] width 10 height 10
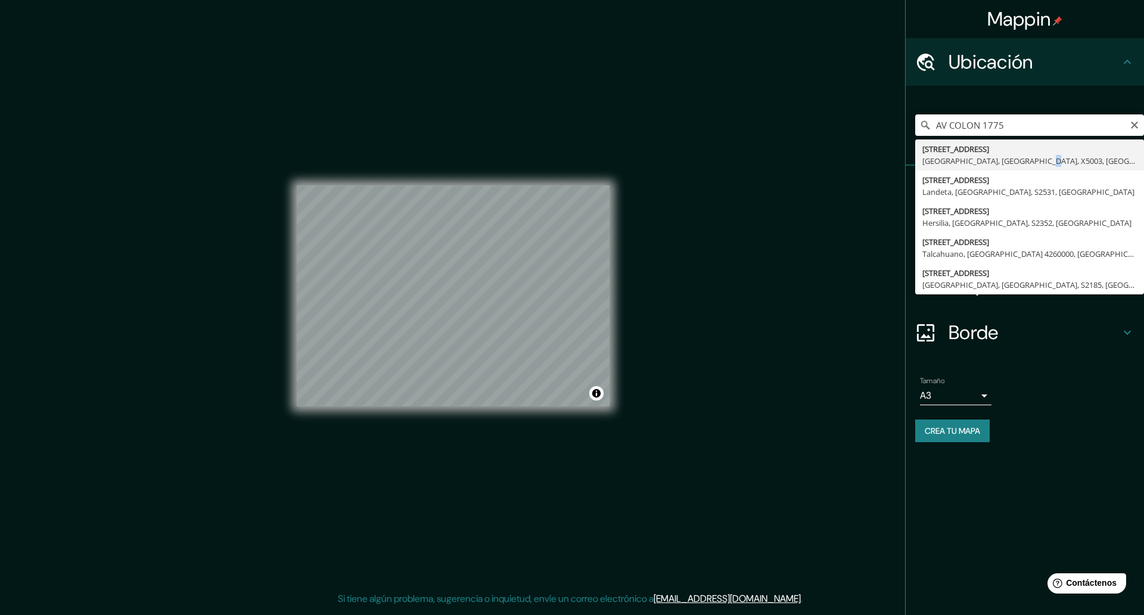
type input "[STREET_ADDRESS]"
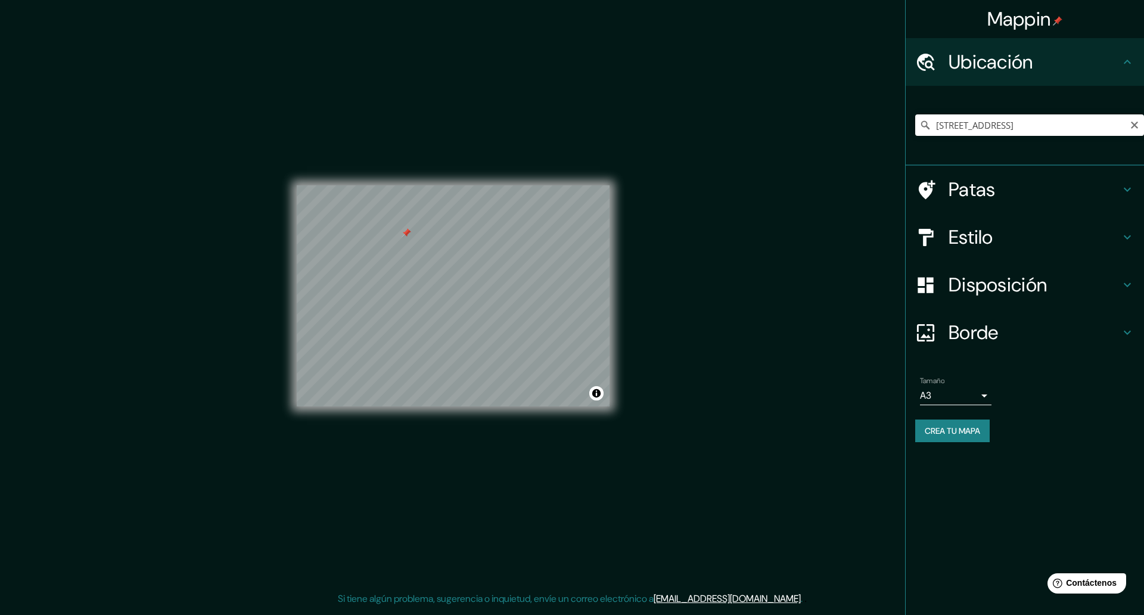
click at [405, 231] on div at bounding box center [407, 233] width 10 height 10
click at [468, 291] on div at bounding box center [469, 291] width 10 height 10
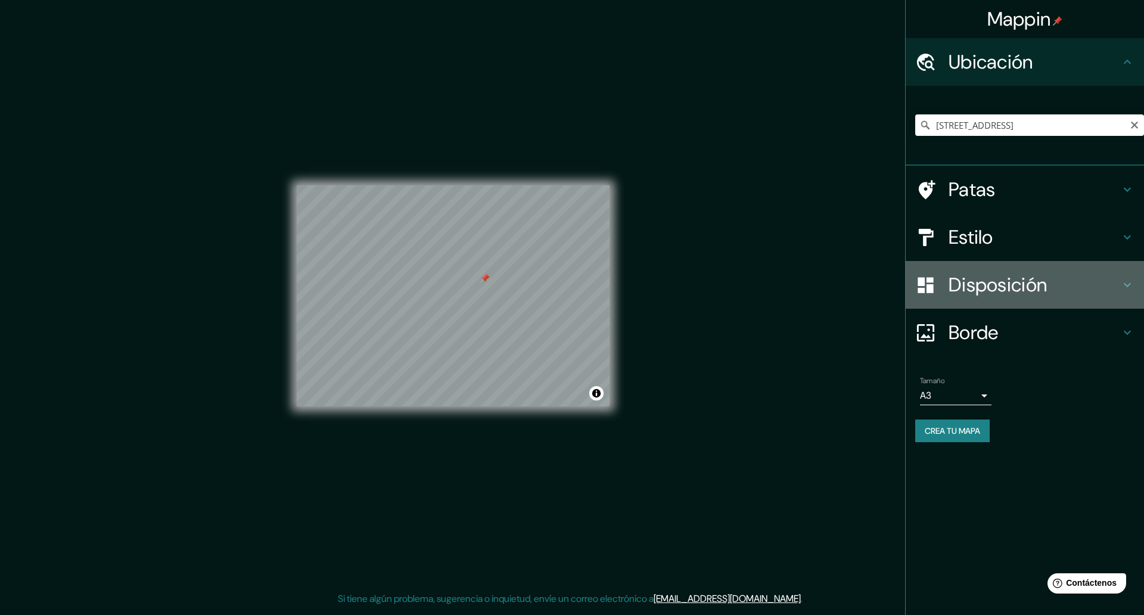
click at [906, 275] on font "Disposición" at bounding box center [997, 284] width 98 height 25
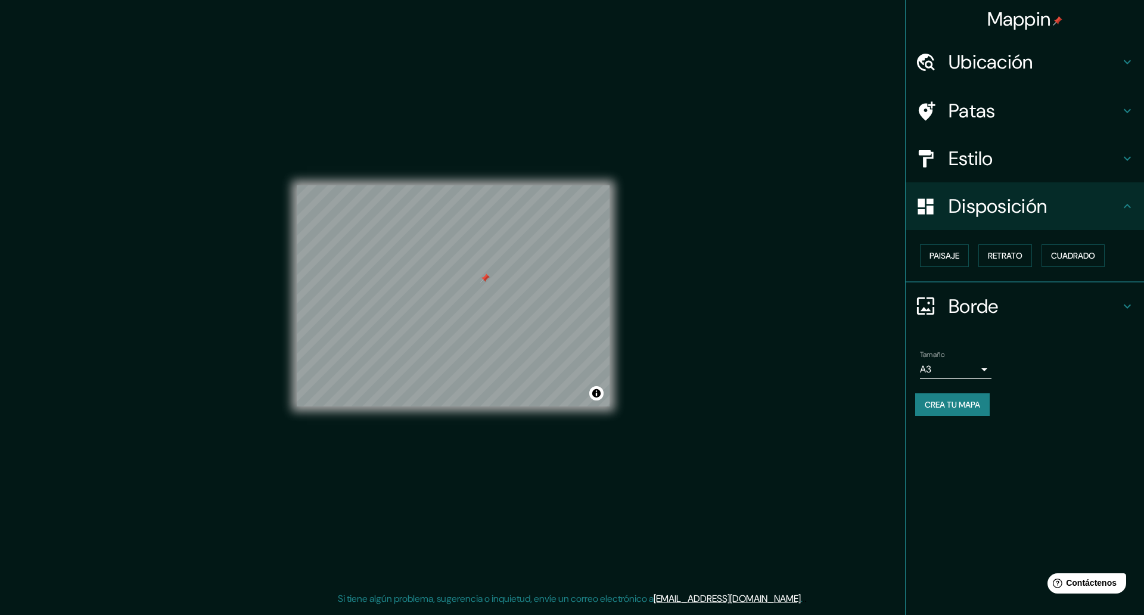
drag, startPoint x: 994, startPoint y: 170, endPoint x: 1009, endPoint y: 181, distance: 18.0
click at [906, 170] on div "Estilo" at bounding box center [1025, 159] width 238 height 48
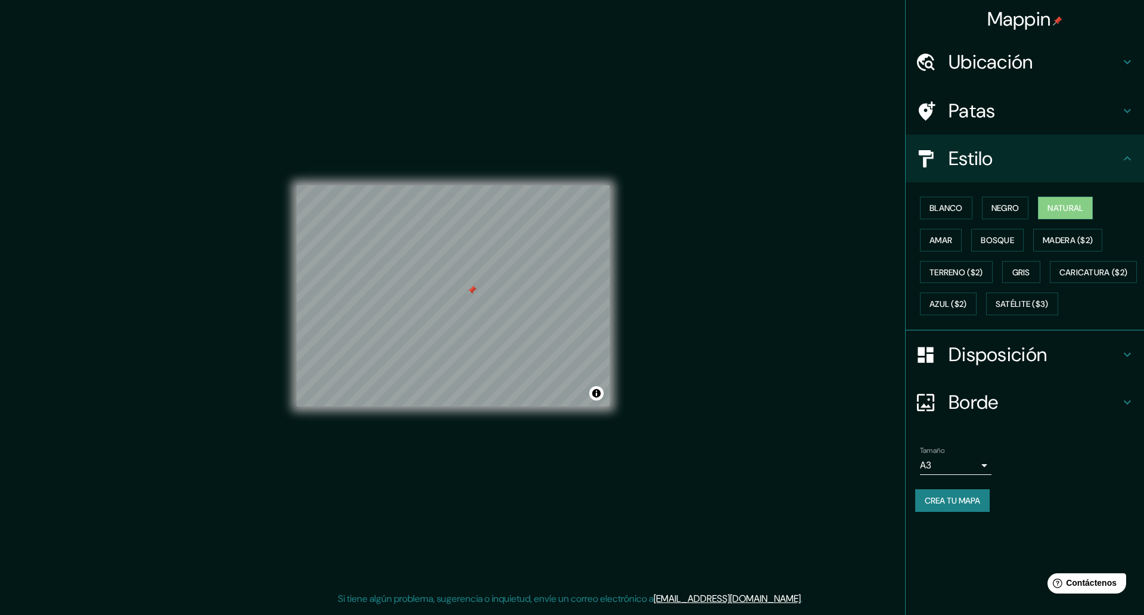
click at [906, 491] on font "Crea tu mapa" at bounding box center [952, 500] width 55 height 11
